Goal: Task Accomplishment & Management: Complete application form

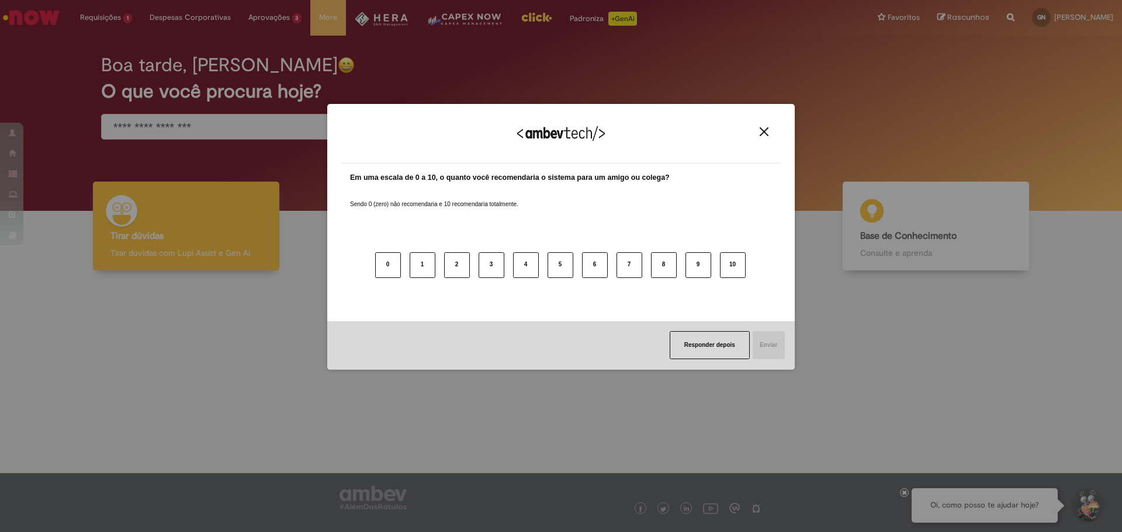
click at [768, 134] on button "Close" at bounding box center [764, 132] width 16 height 10
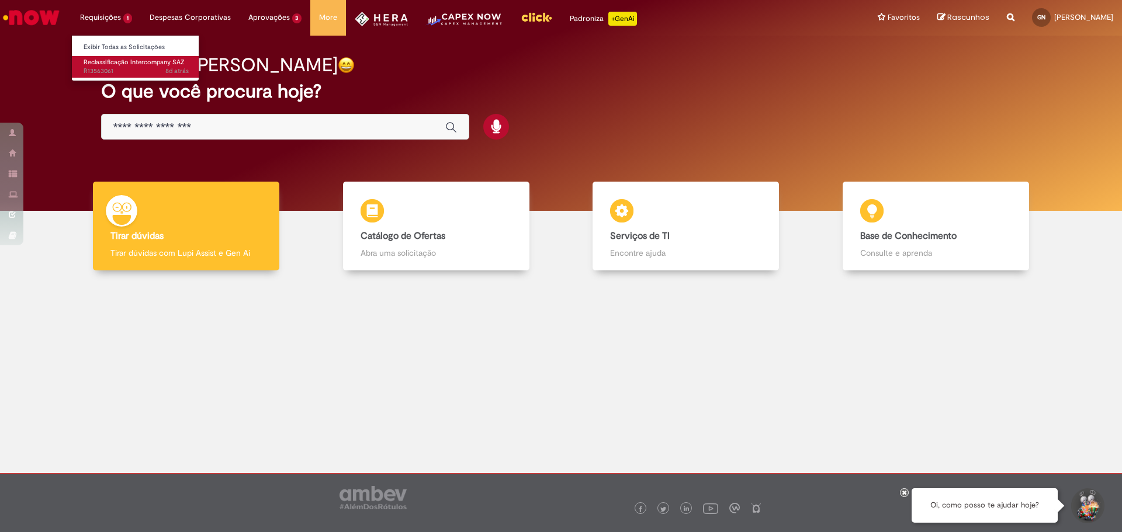
click at [140, 61] on span "Reclassificação Intercompany SAZ" at bounding box center [134, 62] width 101 height 9
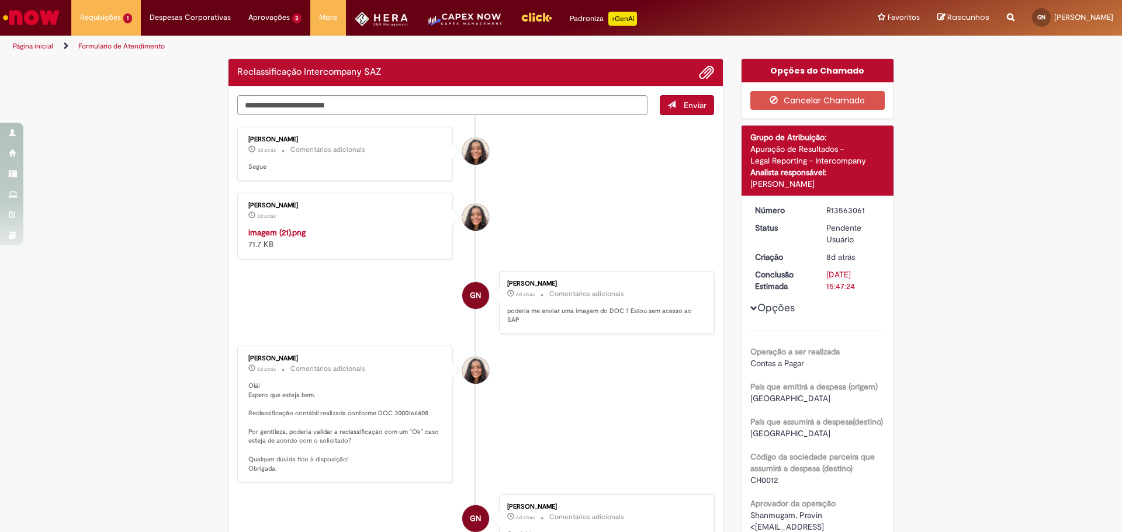
click at [367, 227] on img "Histórico de tíquete" at bounding box center [345, 227] width 195 height 0
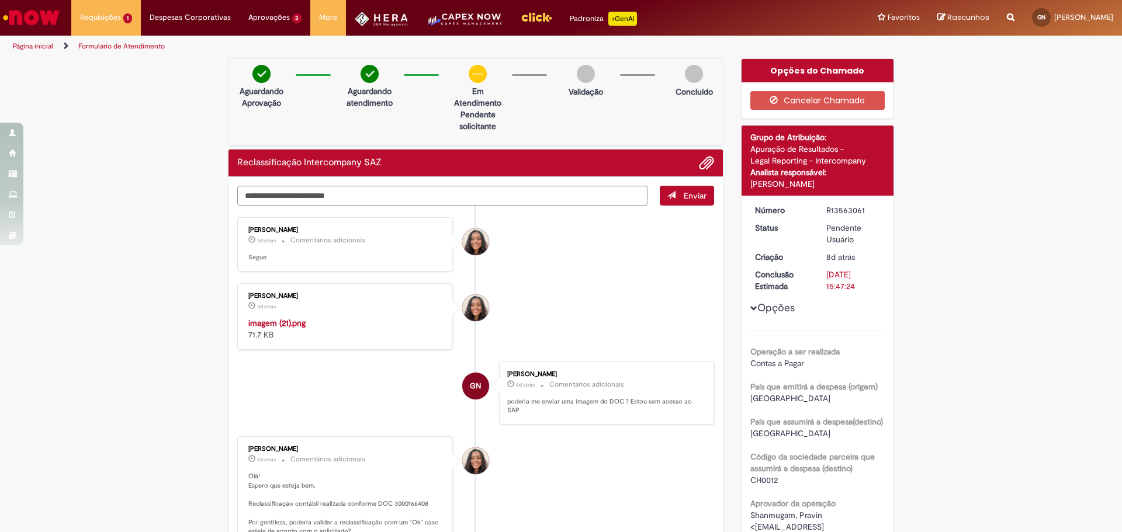
click at [580, 310] on li "Debora Helloisa Soares 3d atrás 3 dias atrás imagem (21).png 71.7 KB" at bounding box center [475, 316] width 477 height 67
click at [122, 41] on link "Exibir Todas as Solicitações" at bounding box center [136, 47] width 129 height 13
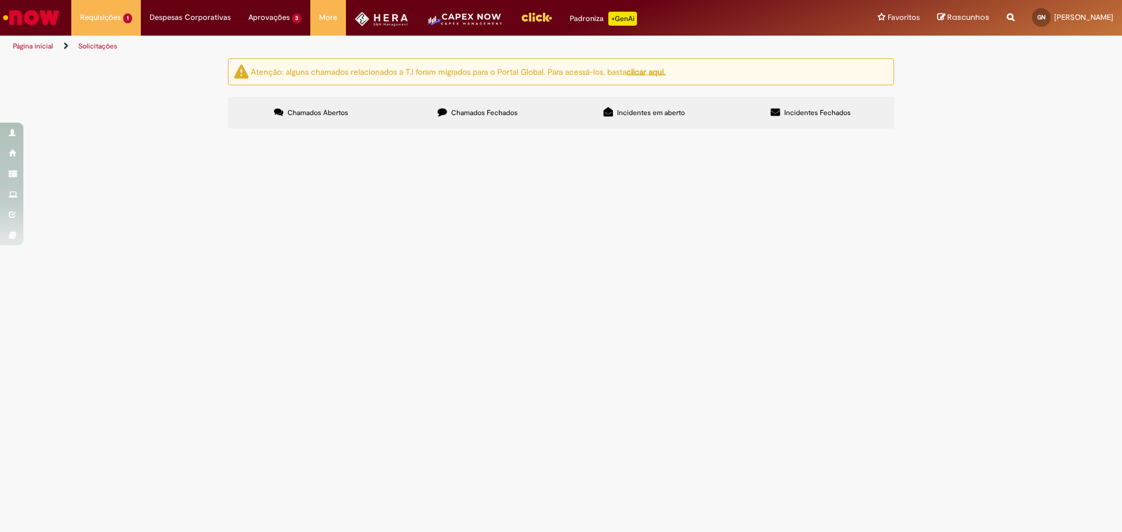
click at [40, 22] on img "Ir para a Homepage" at bounding box center [31, 17] width 60 height 23
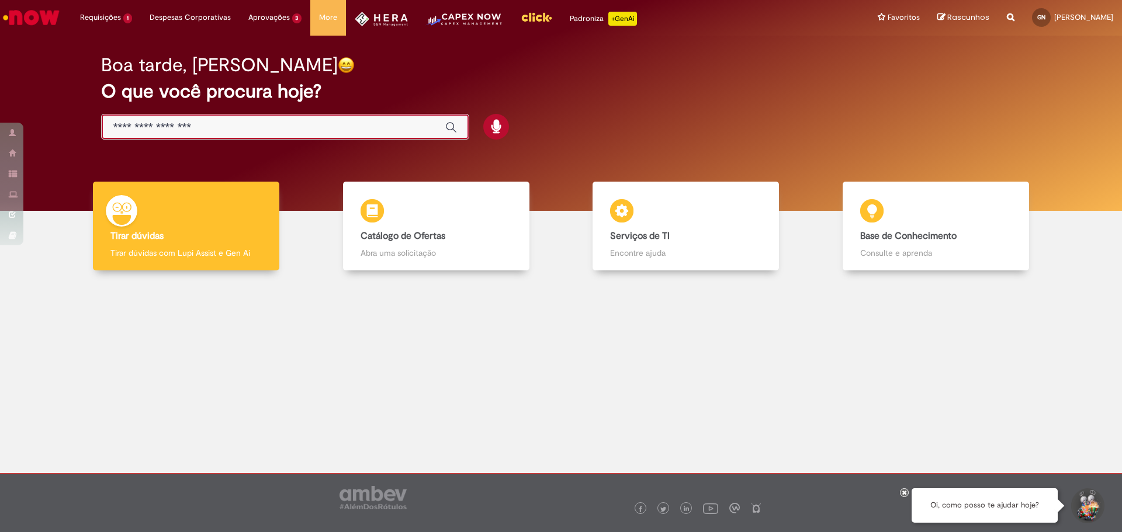
click at [210, 122] on input "Basta digitar aqui" at bounding box center [273, 127] width 320 height 13
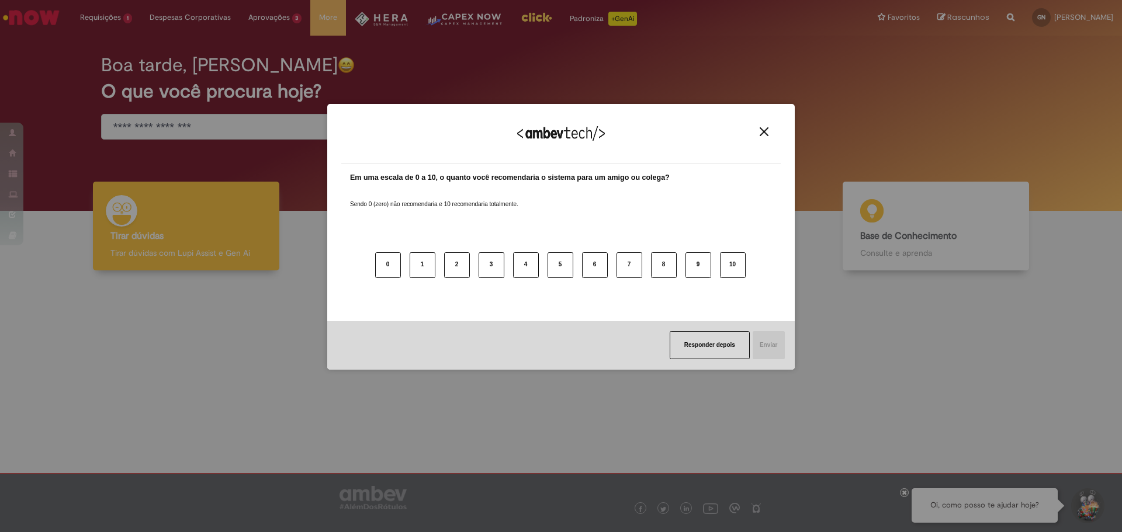
click at [760, 136] on img "Close" at bounding box center [763, 131] width 9 height 9
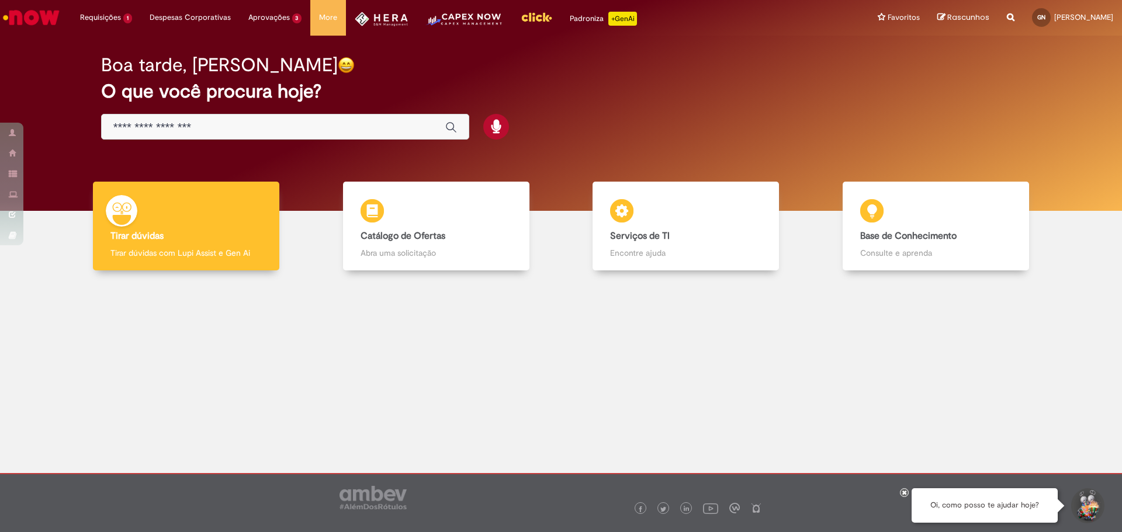
click at [194, 125] on input "Basta digitar aqui" at bounding box center [273, 127] width 320 height 13
click at [905, 488] on div at bounding box center [904, 492] width 9 height 9
